Goal: Information Seeking & Learning: Learn about a topic

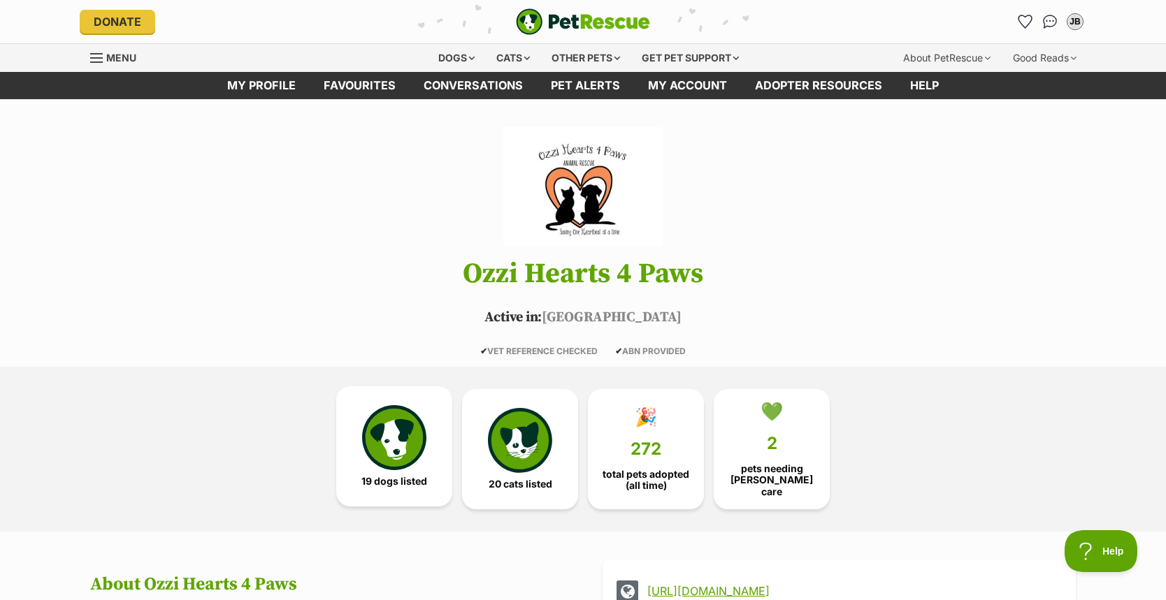
click at [380, 421] on img at bounding box center [394, 437] width 64 height 64
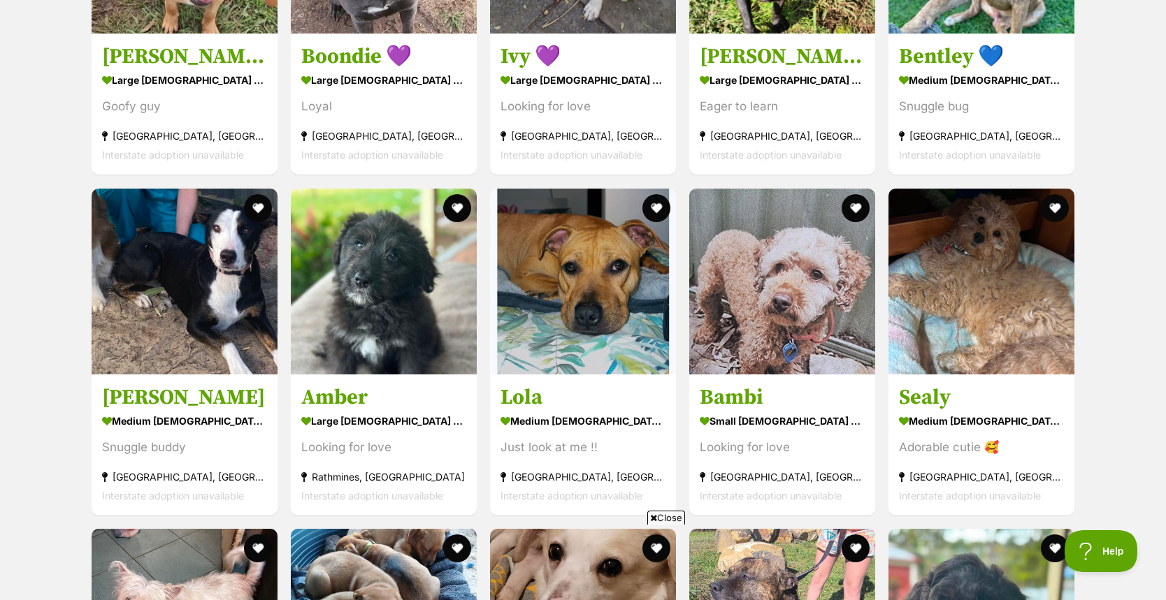
scroll to position [1808, 0]
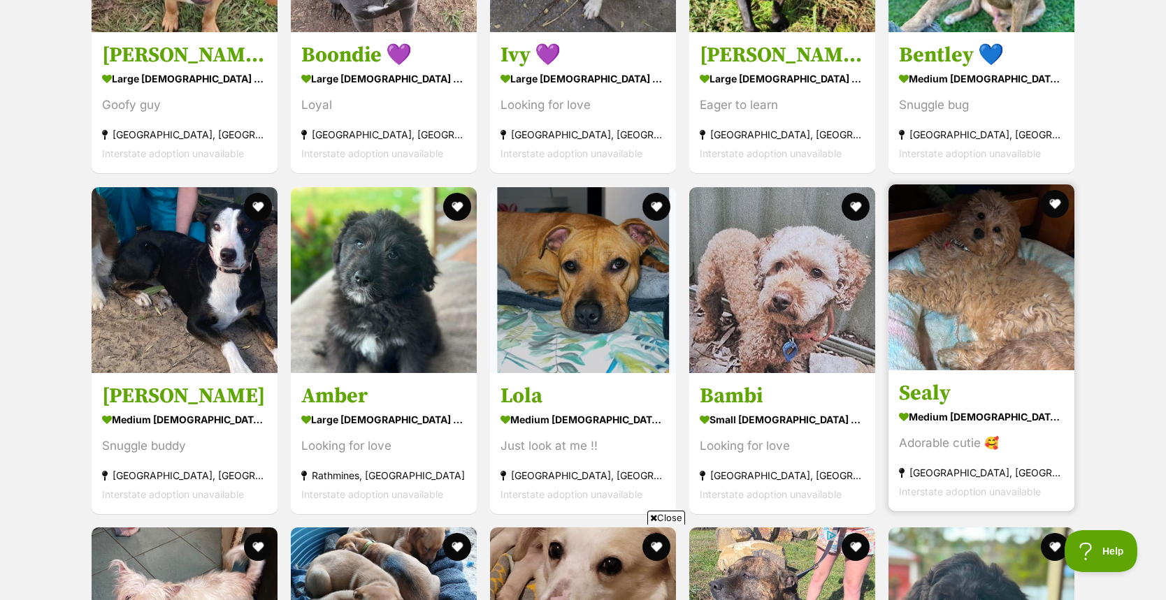
click at [920, 395] on h3 "Sealy" at bounding box center [981, 393] width 165 height 27
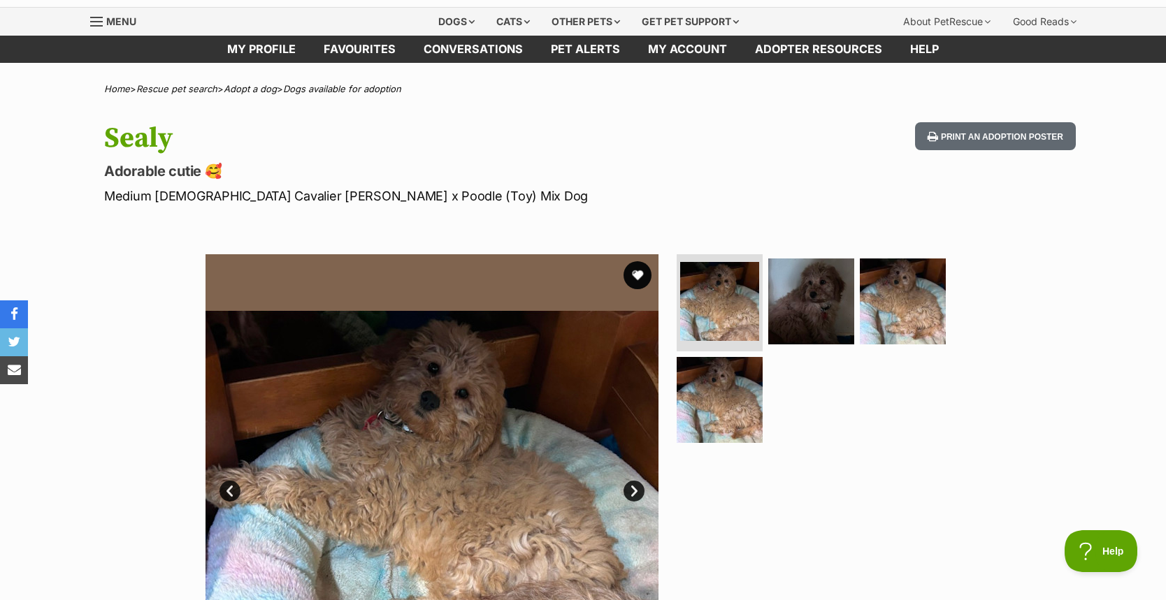
scroll to position [38, 0]
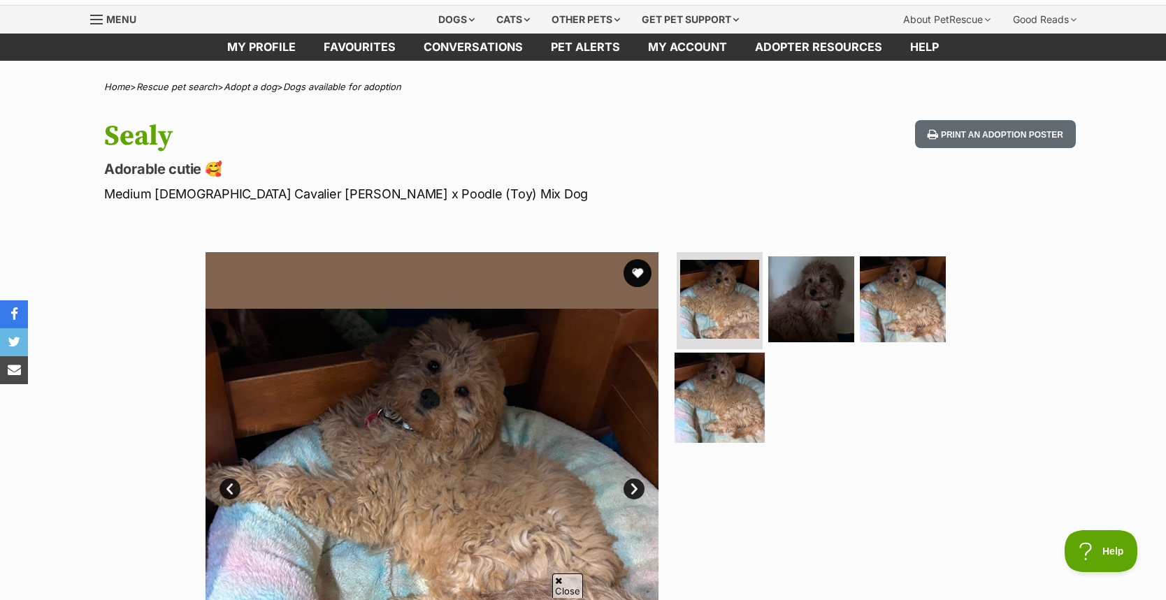
click at [711, 398] on img at bounding box center [719, 398] width 90 height 90
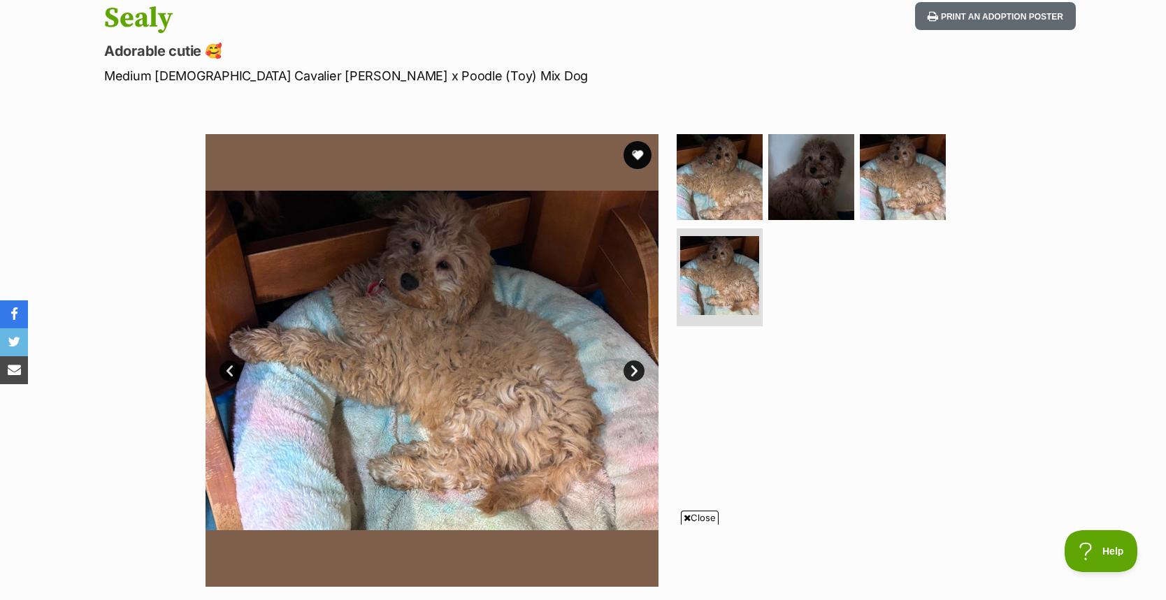
scroll to position [154, 0]
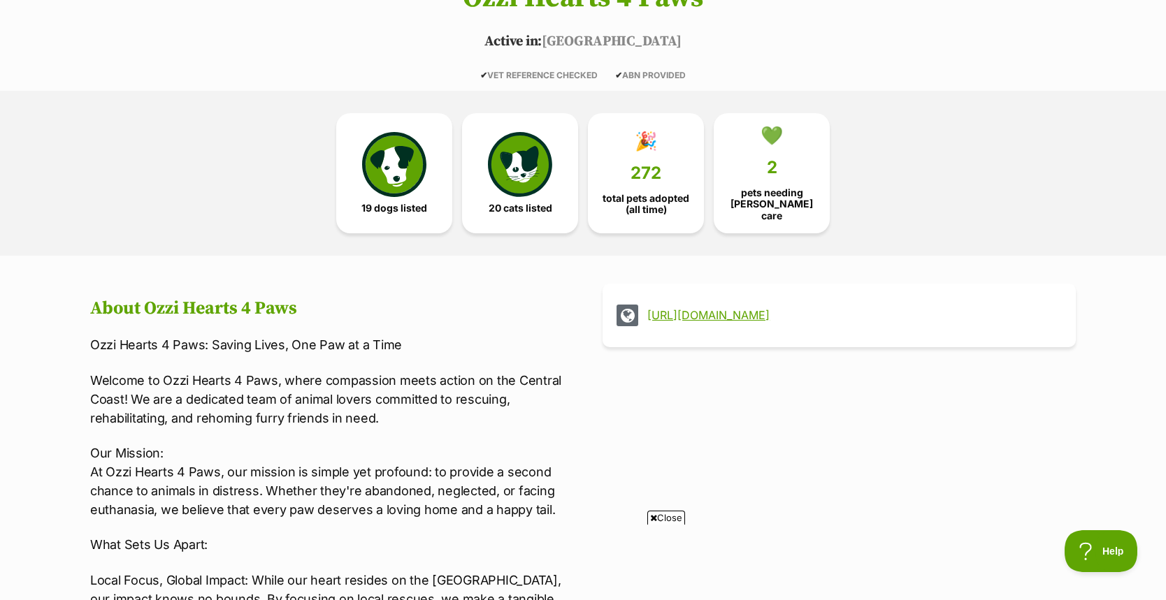
scroll to position [127, 0]
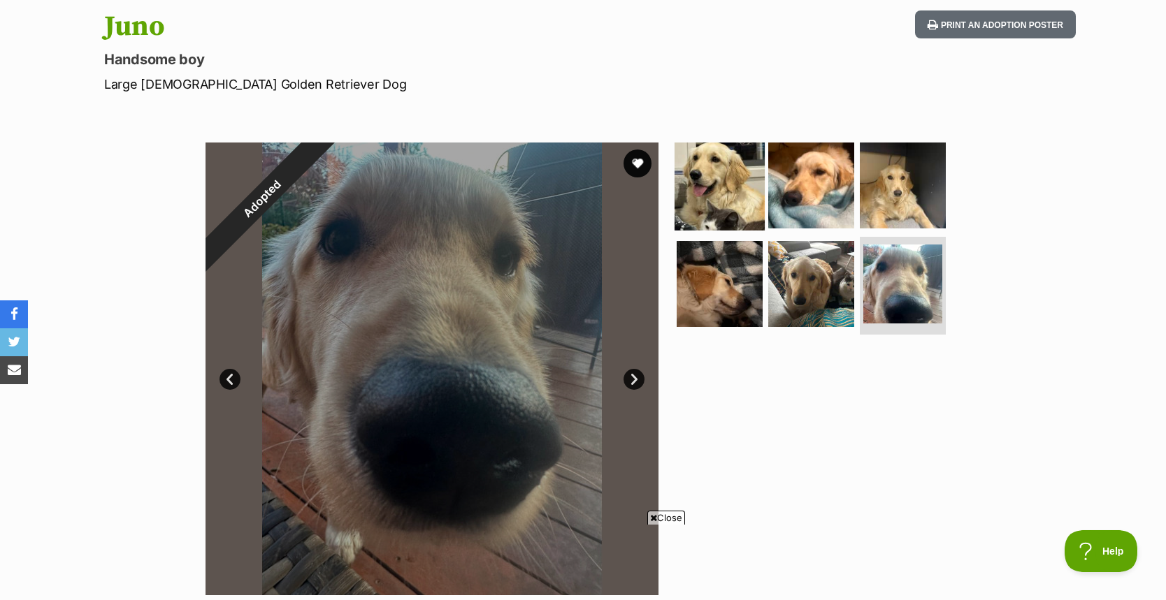
click at [706, 186] on img at bounding box center [719, 185] width 90 height 90
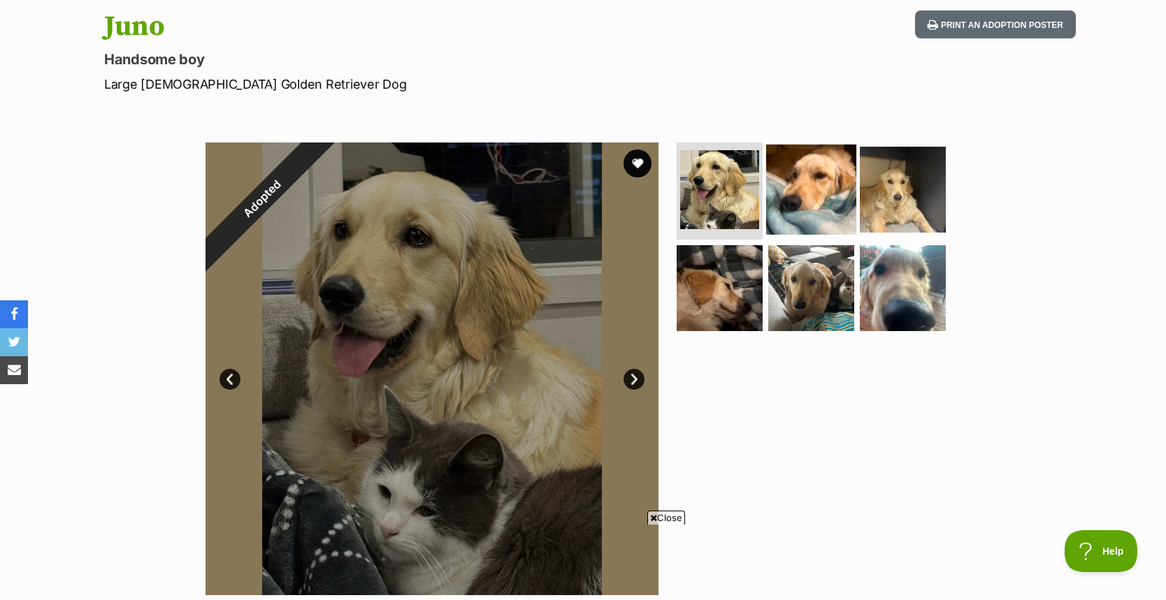
click at [811, 192] on img at bounding box center [811, 189] width 90 height 90
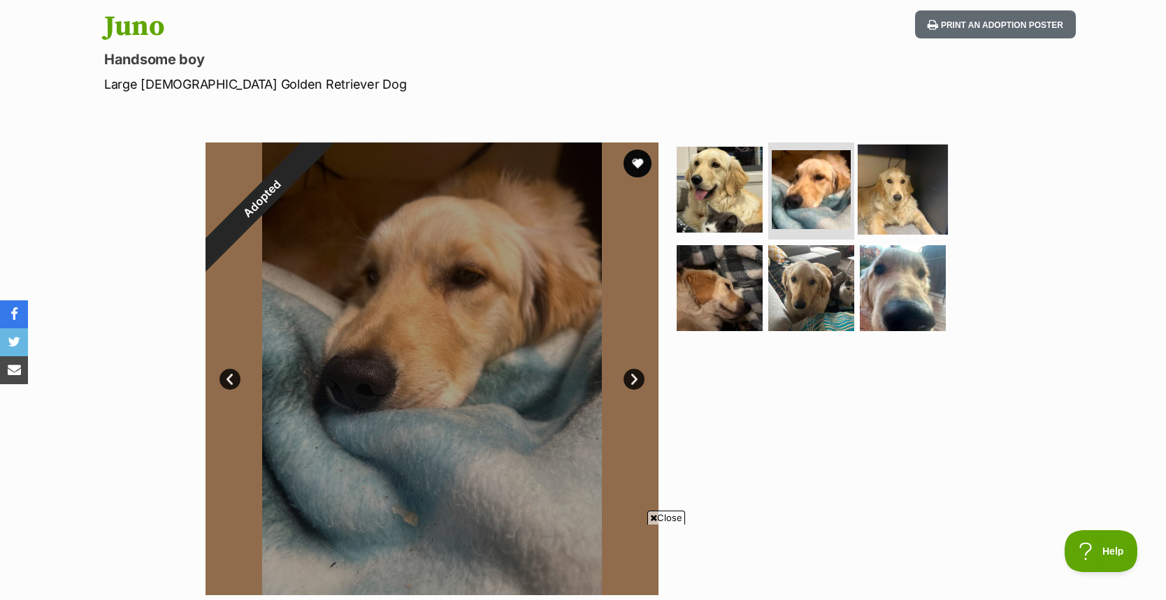
click at [875, 194] on img at bounding box center [902, 189] width 90 height 90
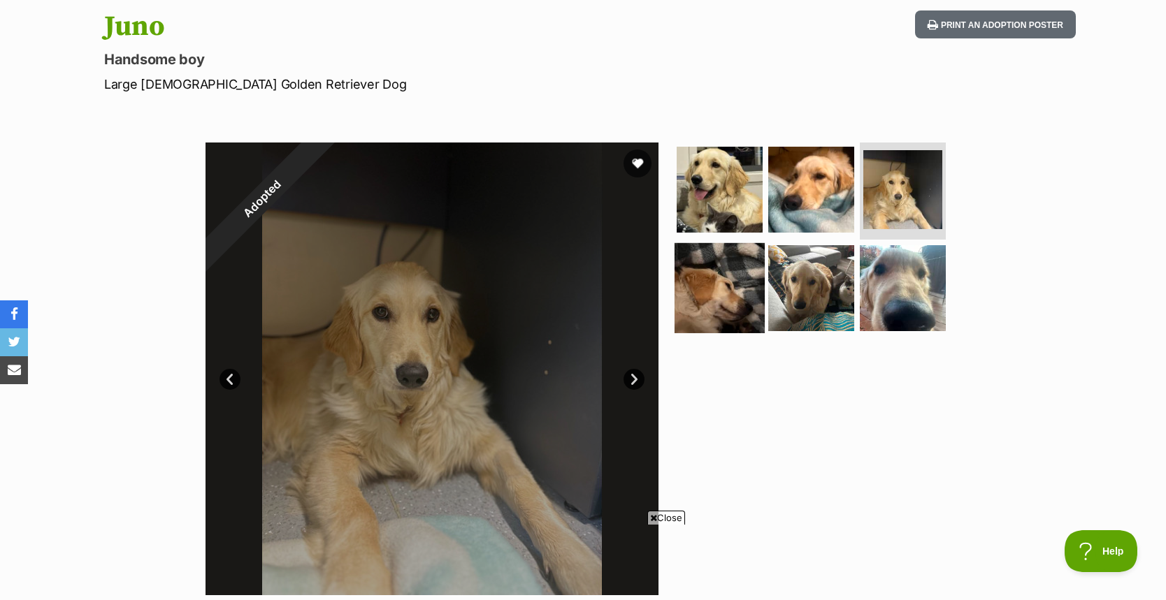
click at [703, 284] on img at bounding box center [719, 288] width 90 height 90
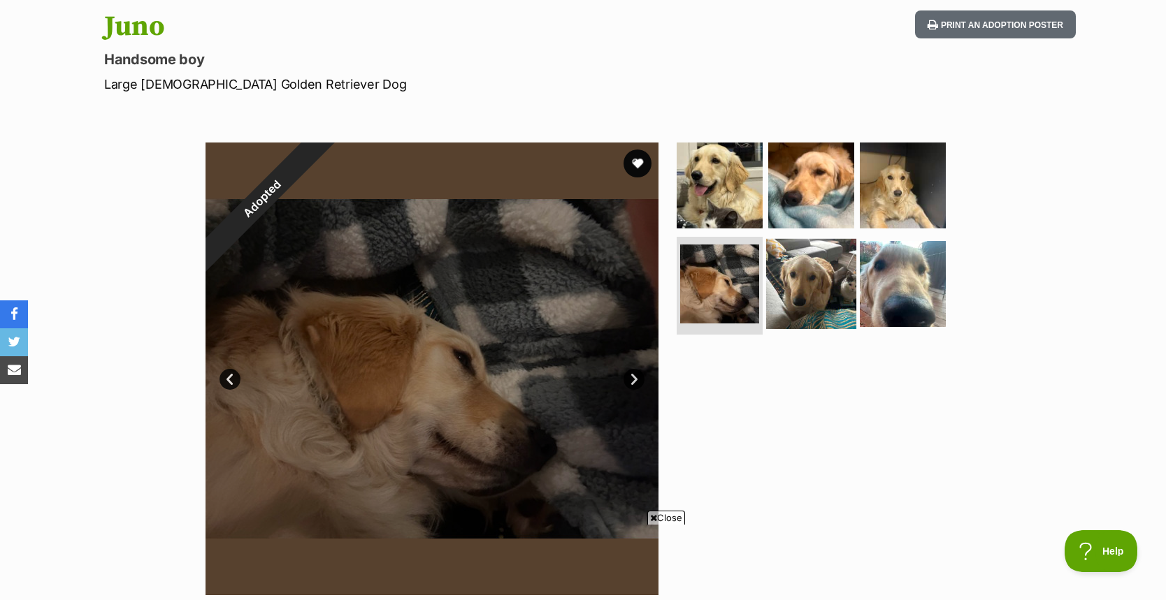
click at [799, 293] on img at bounding box center [811, 284] width 90 height 90
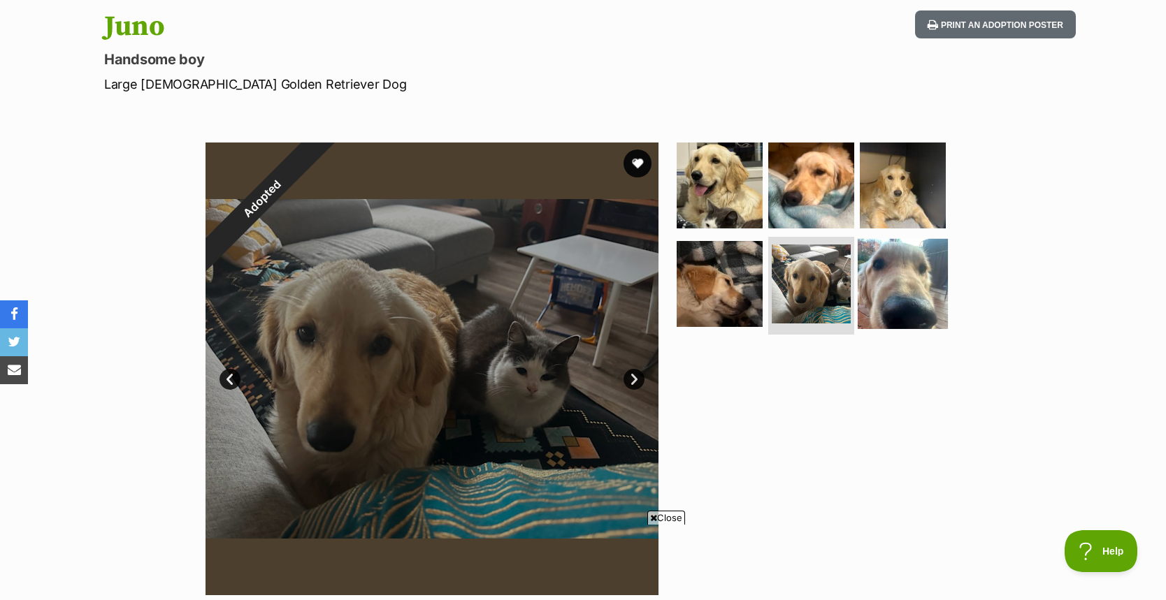
click at [899, 315] on img at bounding box center [902, 284] width 90 height 90
